Goal: Find specific page/section: Find specific page/section

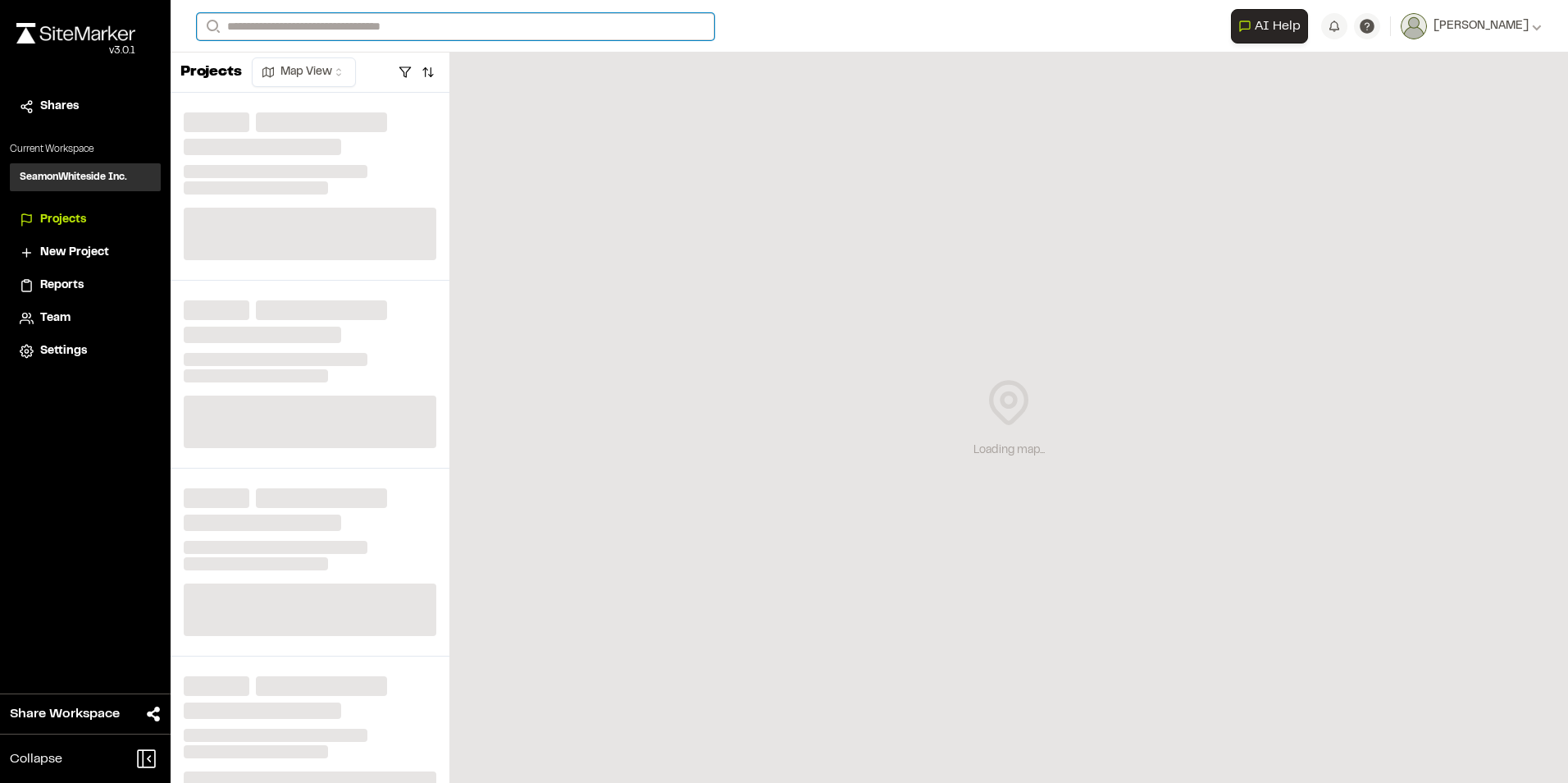
click at [394, 26] on input "Search" at bounding box center [455, 26] width 517 height 27
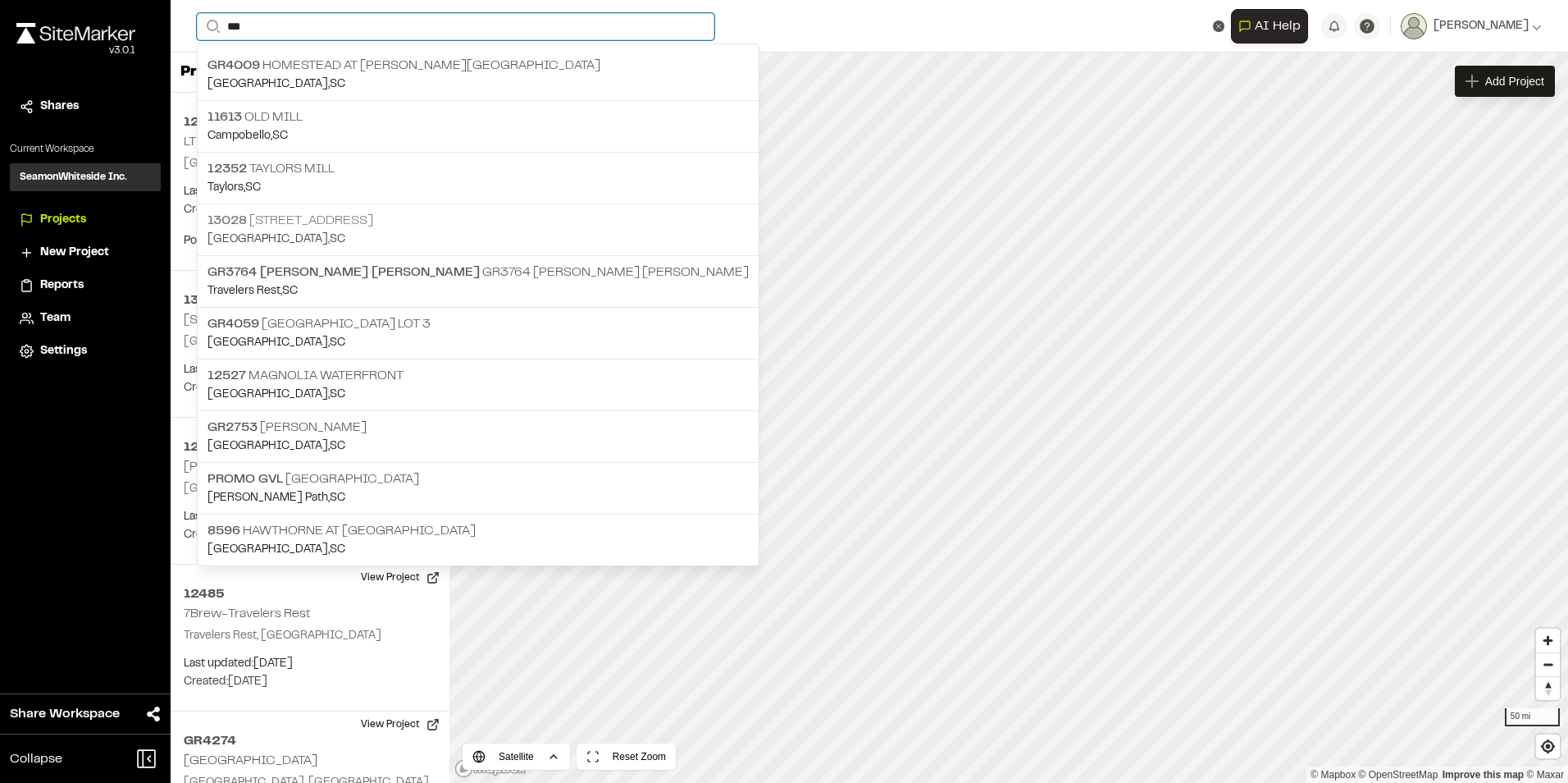
type input "***"
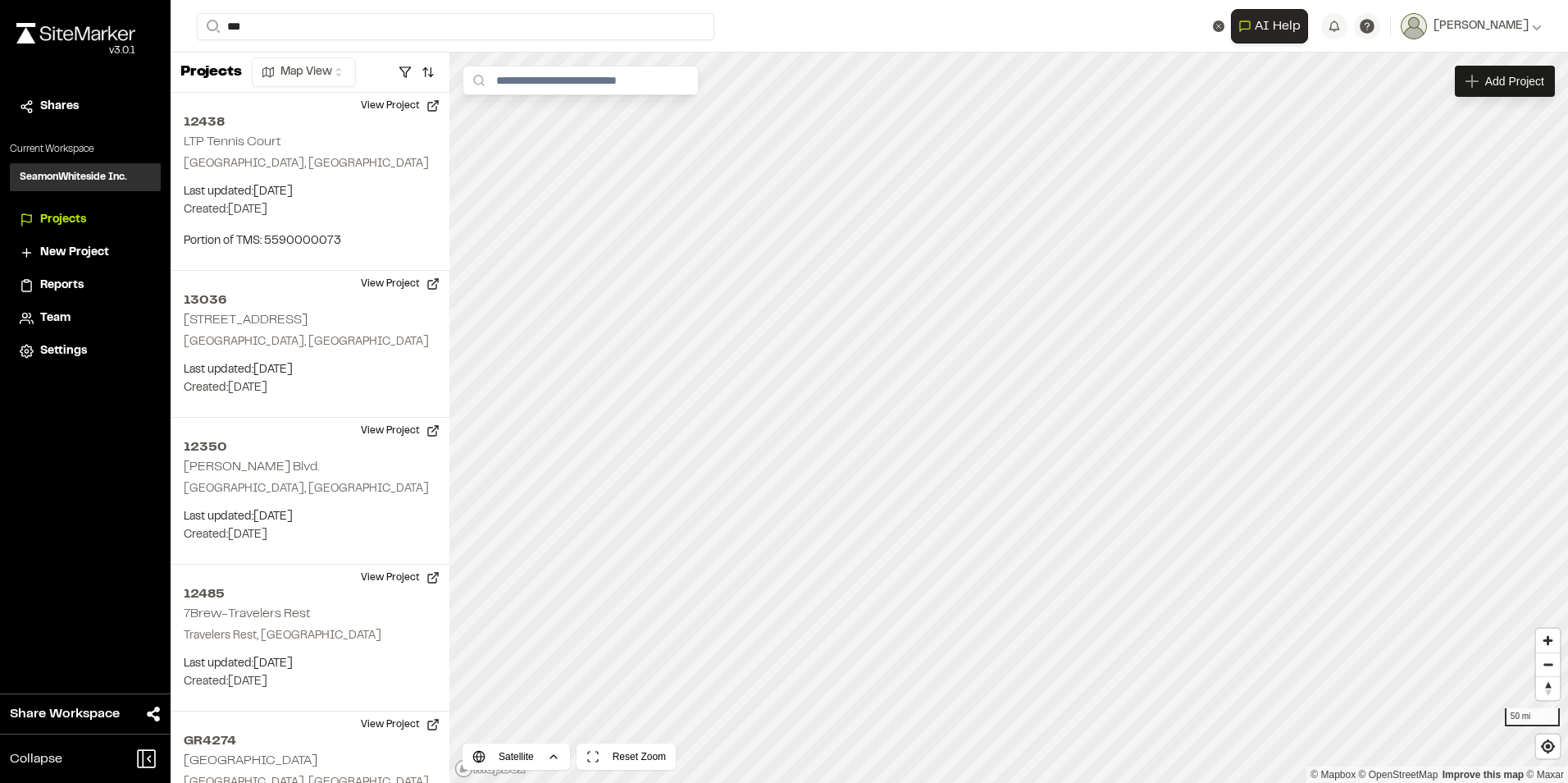
click at [341, 232] on p "[GEOGRAPHIC_DATA] , [GEOGRAPHIC_DATA]" at bounding box center [477, 239] width 541 height 18
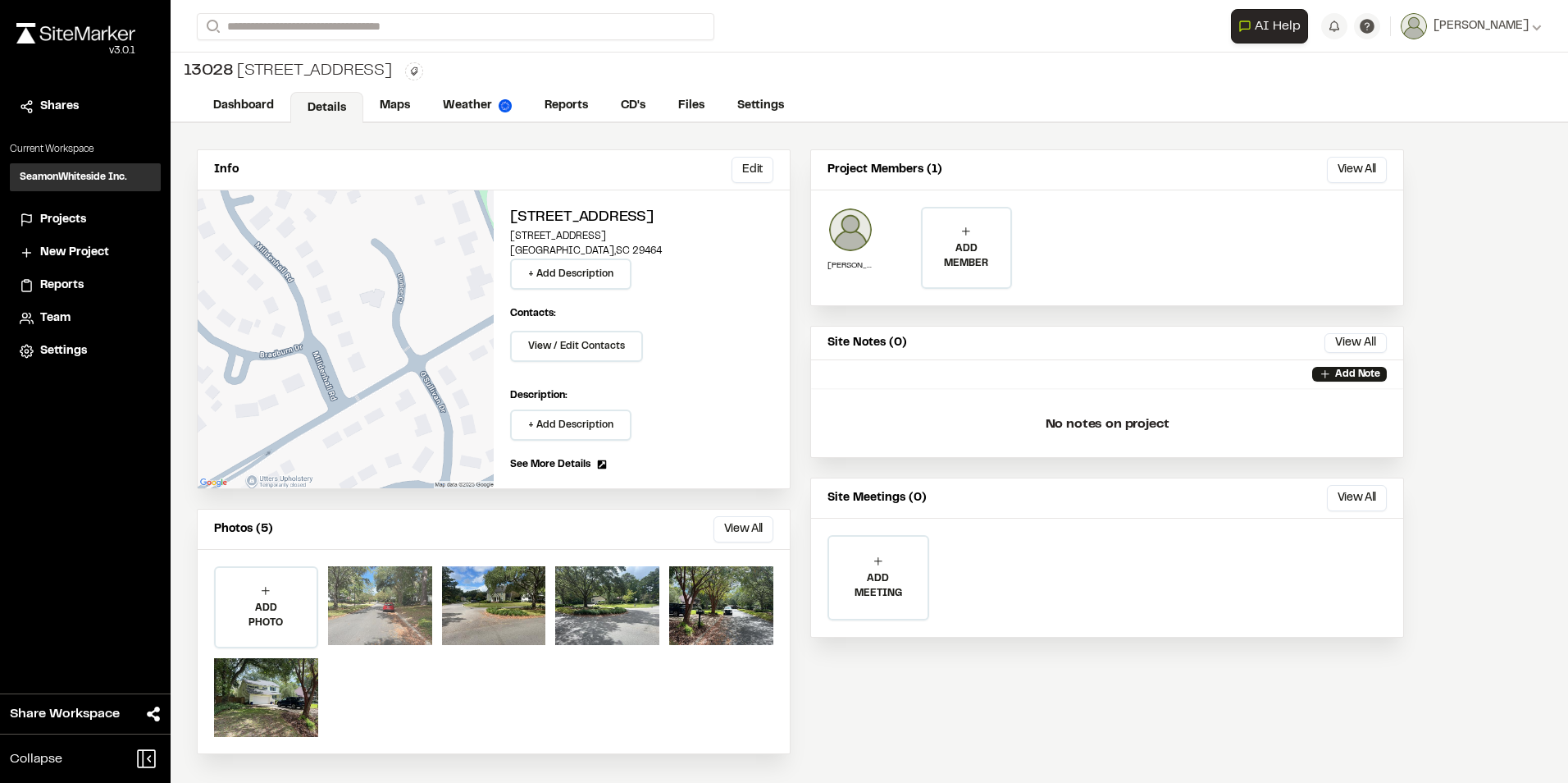
click at [381, 595] on div at bounding box center [380, 605] width 105 height 79
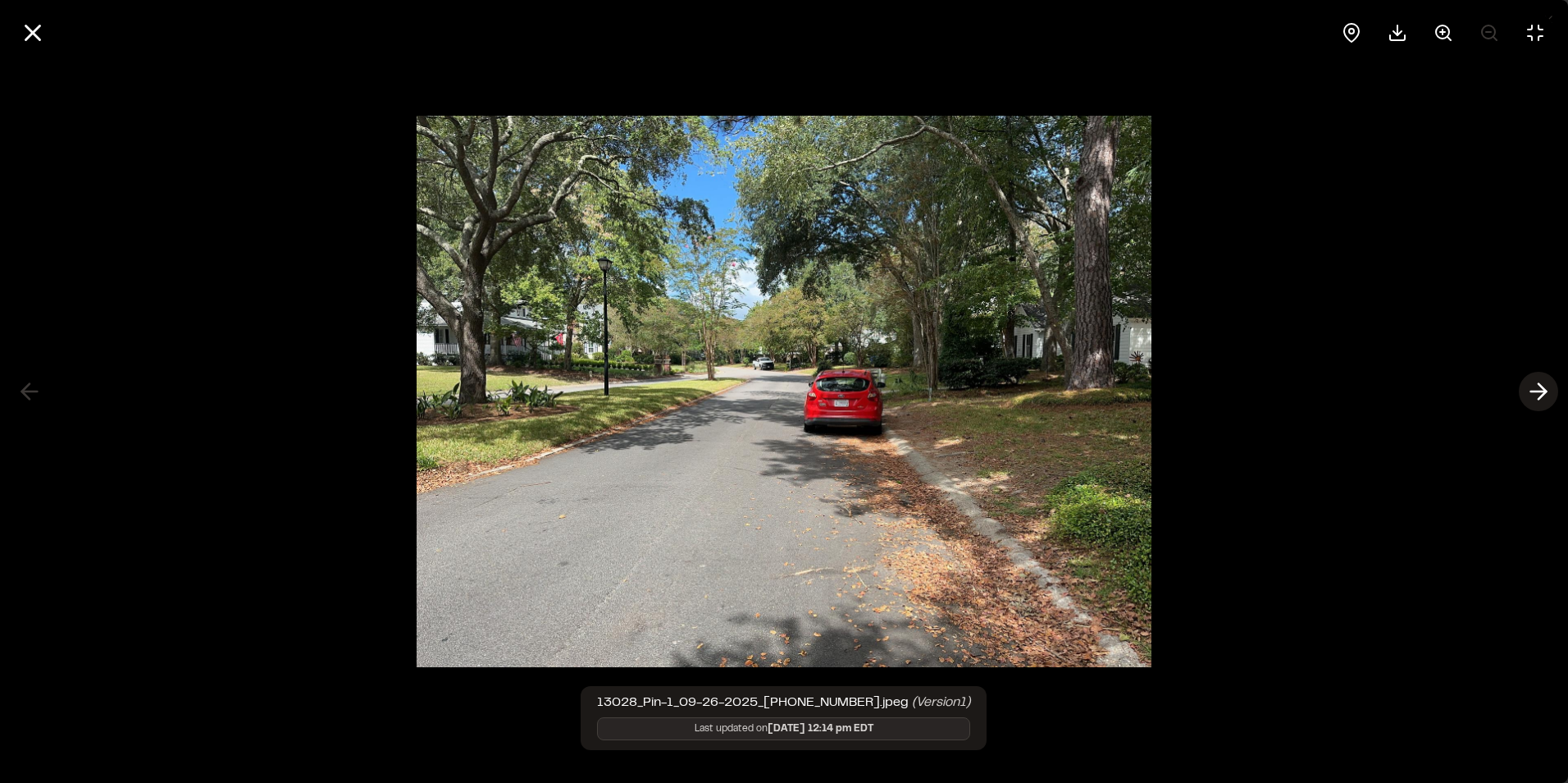
click at [1542, 386] on polyline at bounding box center [1542, 392] width 7 height 16
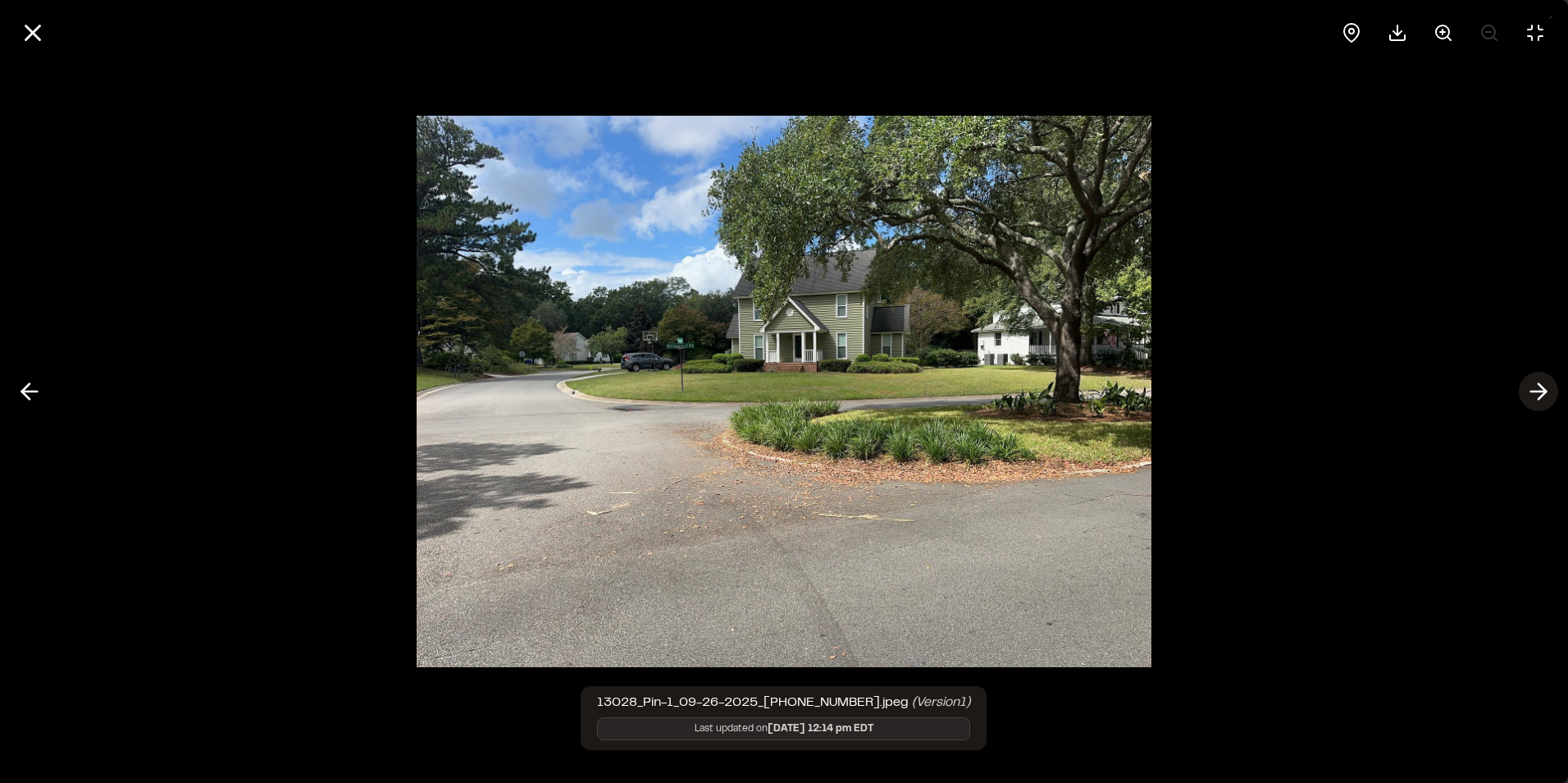
click at [1542, 386] on polyline at bounding box center [1542, 392] width 7 height 16
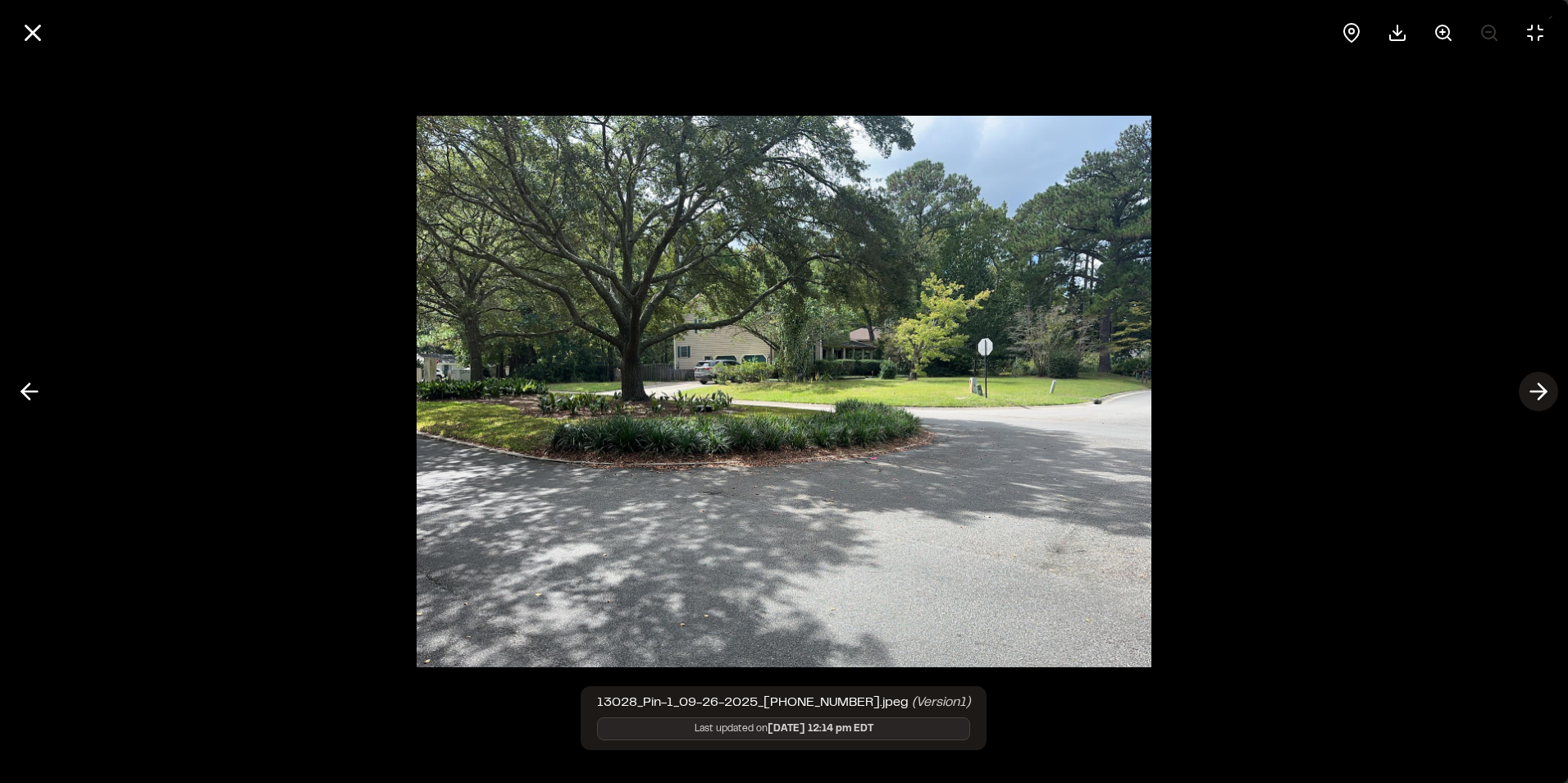
click at [1542, 386] on polyline at bounding box center [1542, 392] width 7 height 16
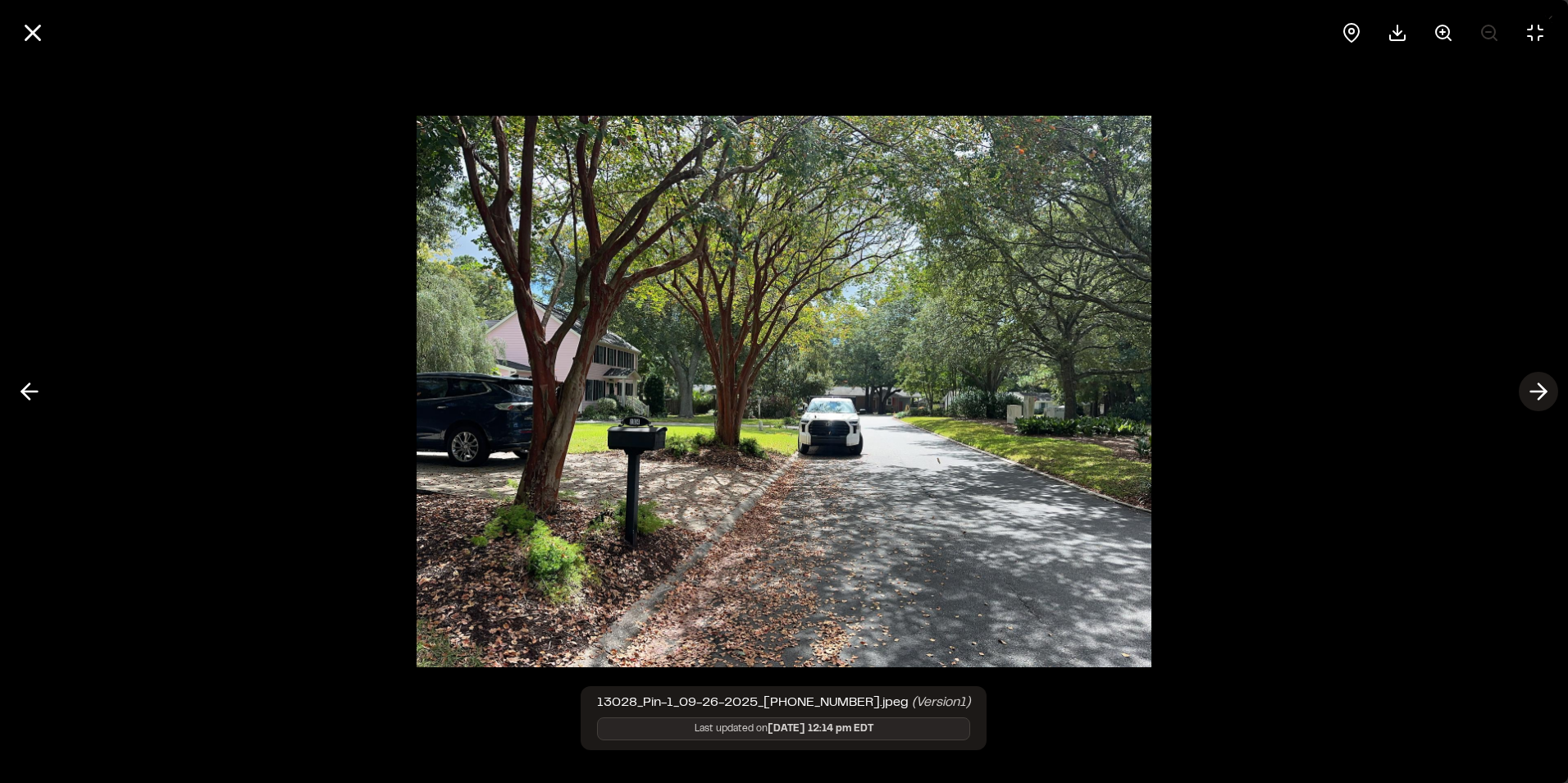
click at [1542, 386] on polyline at bounding box center [1542, 392] width 7 height 16
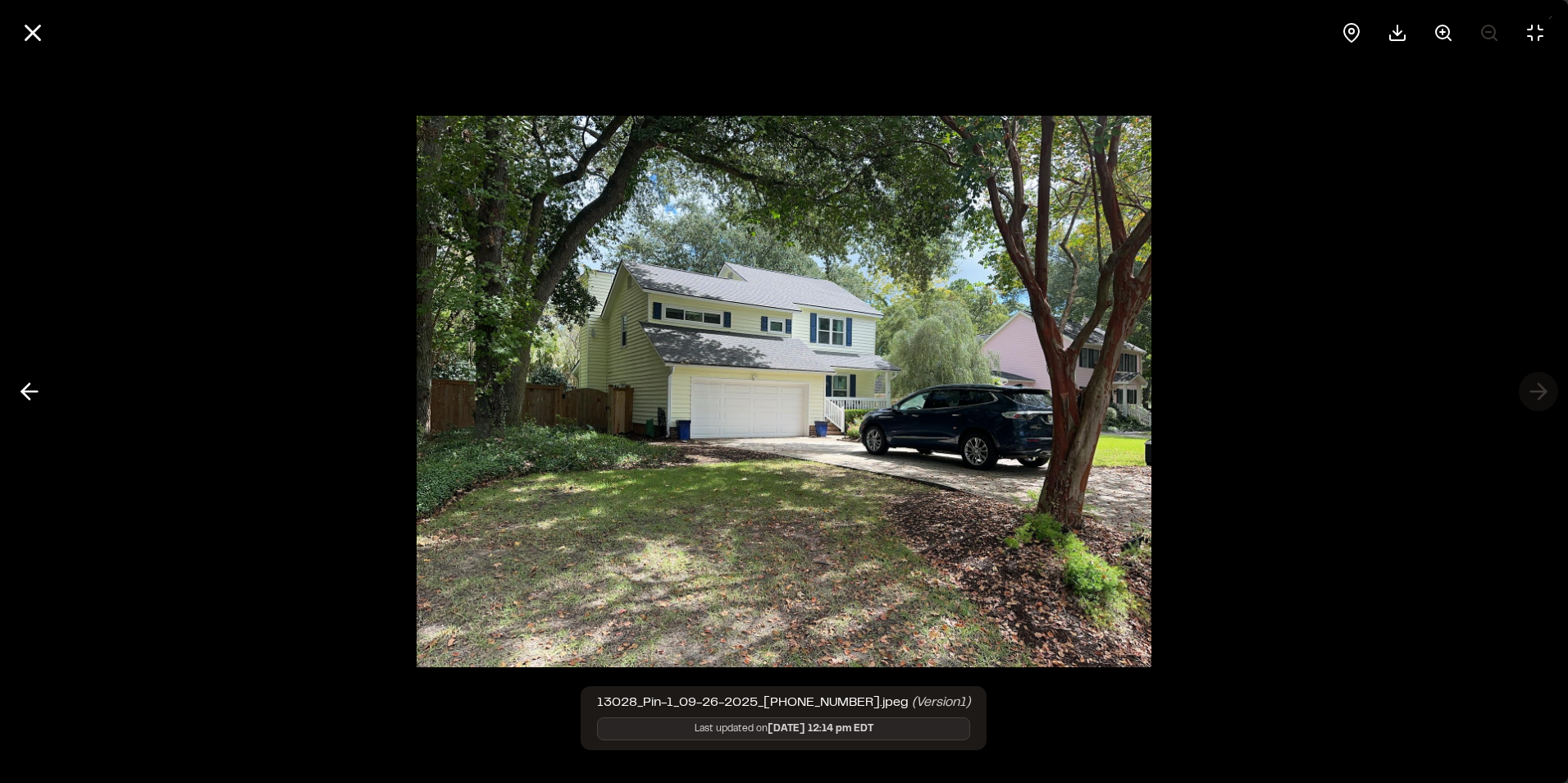
click at [1542, 386] on div at bounding box center [784, 391] width 1568 height 783
click at [26, 35] on icon at bounding box center [33, 33] width 28 height 28
